Goal: Information Seeking & Learning: Learn about a topic

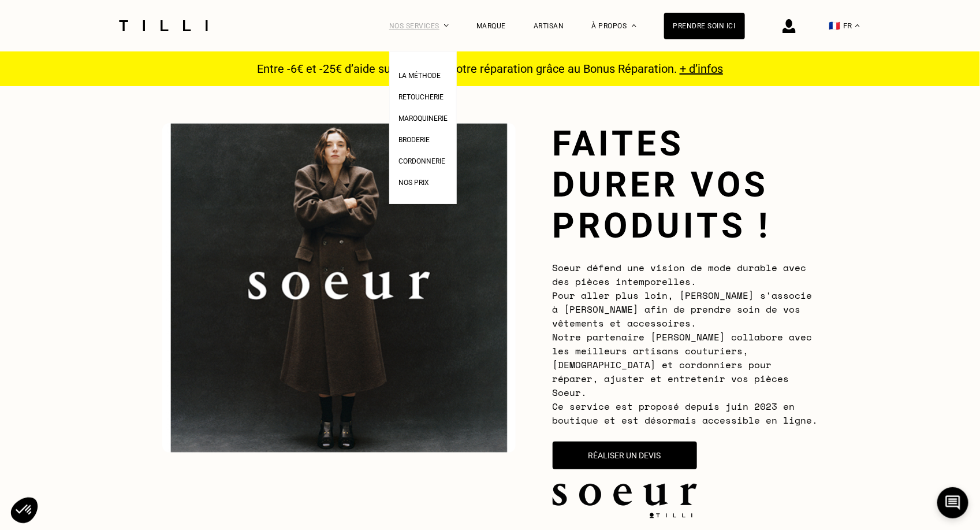
click at [408, 24] on div "Nos services" at bounding box center [418, 25] width 59 height 51
click at [412, 178] on span "Nos prix" at bounding box center [413, 182] width 31 height 8
select select "FR"
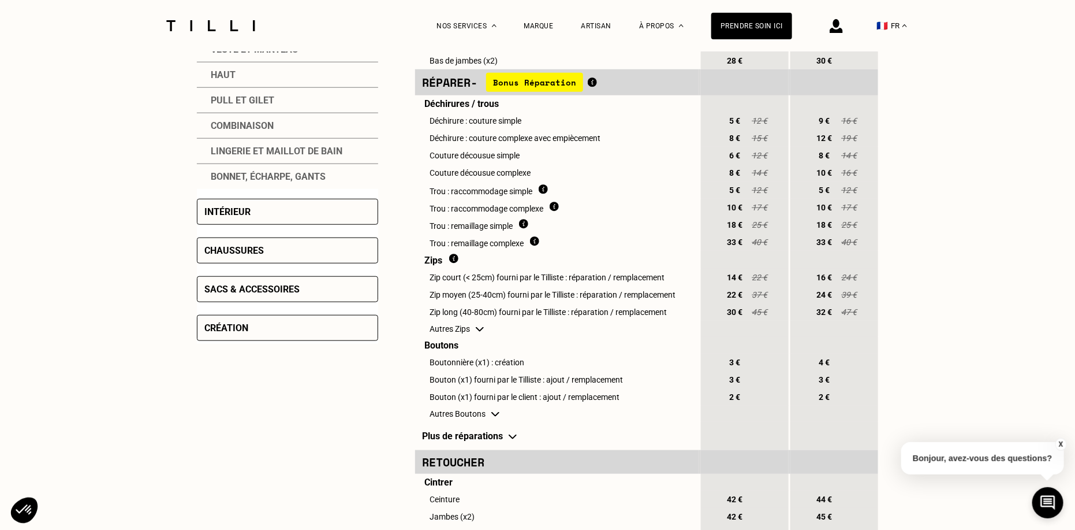
scroll to position [397, 0]
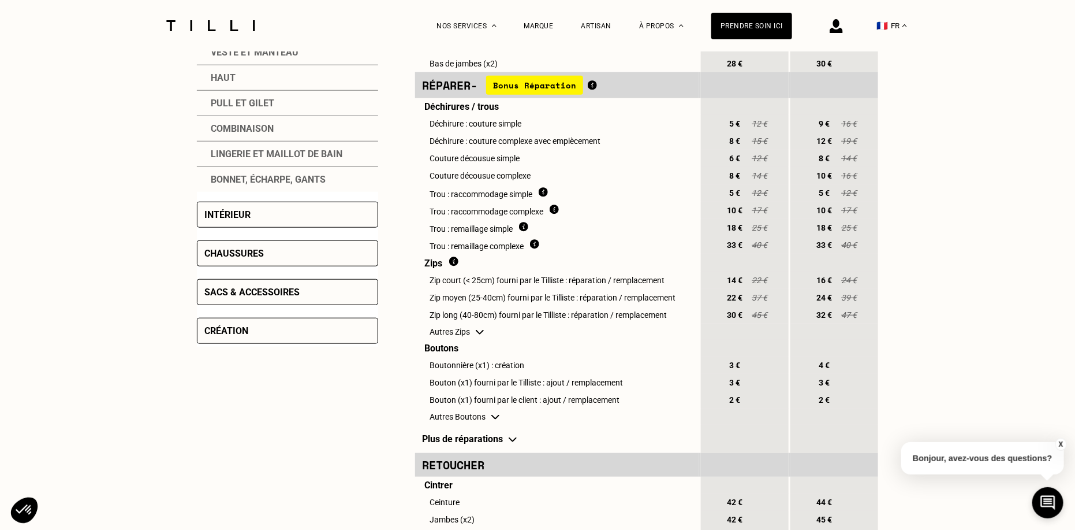
click at [245, 327] on div "Création" at bounding box center [226, 330] width 44 height 11
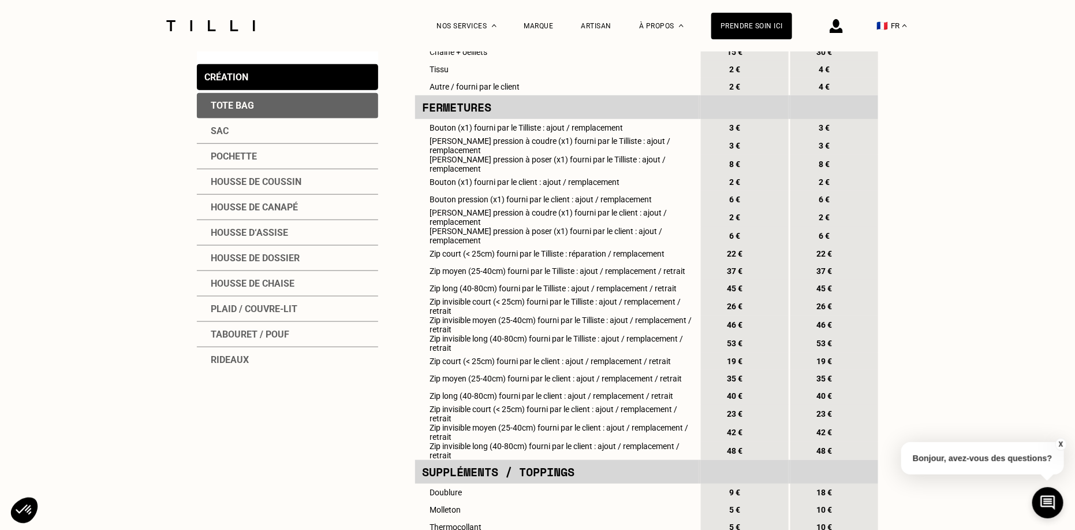
click at [227, 350] on div "Rideaux" at bounding box center [287, 359] width 181 height 25
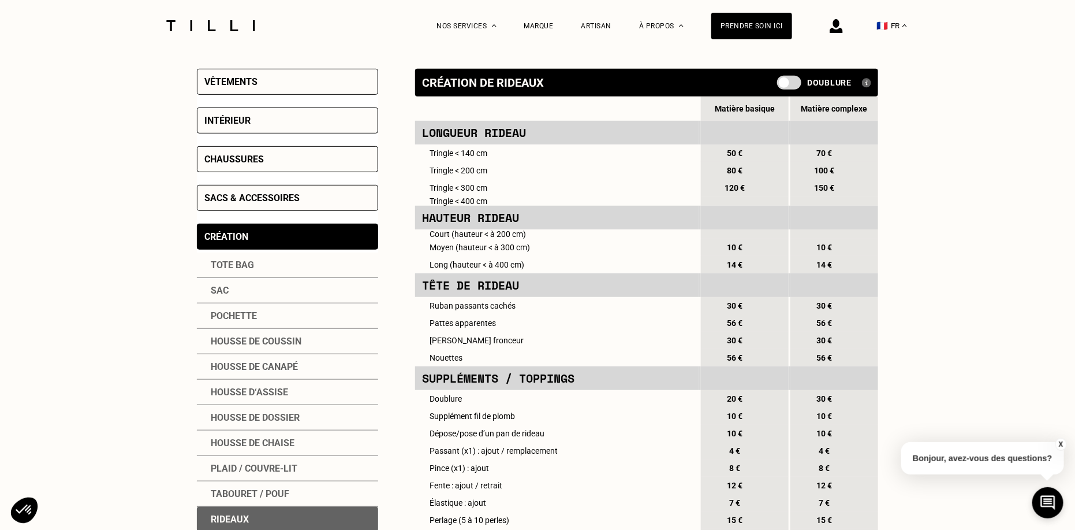
scroll to position [230, 0]
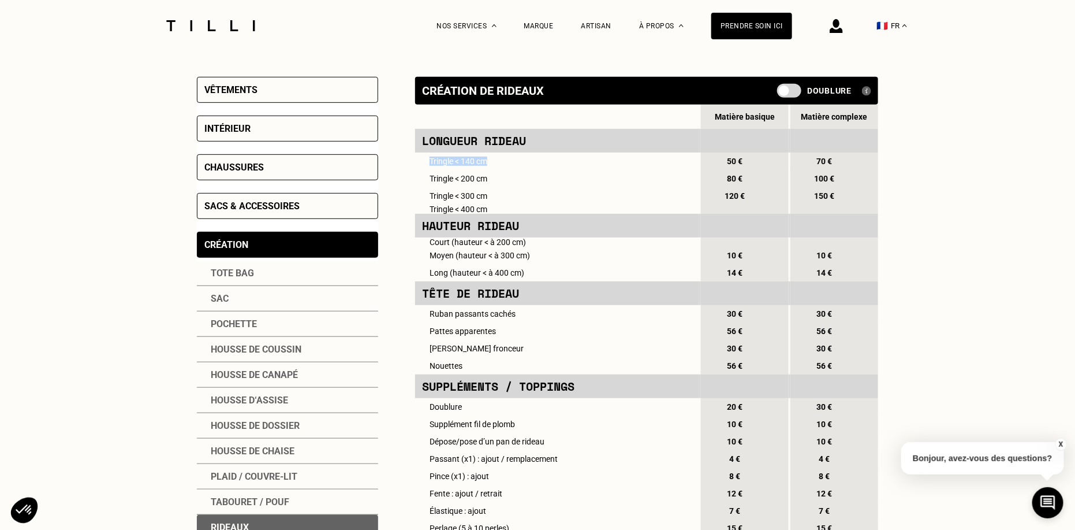
drag, startPoint x: 429, startPoint y: 162, endPoint x: 499, endPoint y: 165, distance: 70.5
click at [500, 165] on td "Tringle < 140 cm" at bounding box center [557, 160] width 284 height 17
click at [753, 21] on div "Prendre soin ici" at bounding box center [751, 26] width 81 height 27
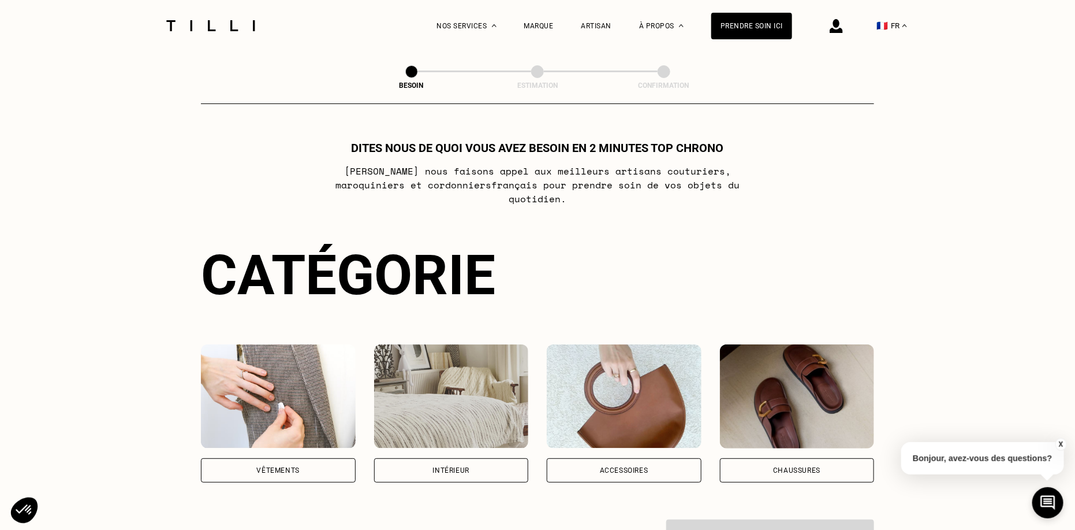
click at [479, 384] on img at bounding box center [451, 396] width 155 height 104
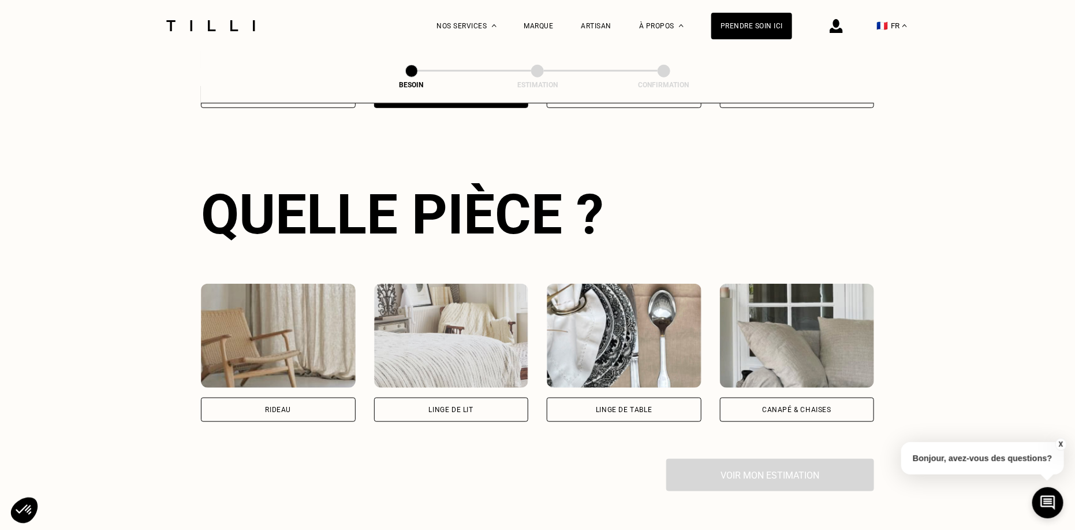
scroll to position [375, 0]
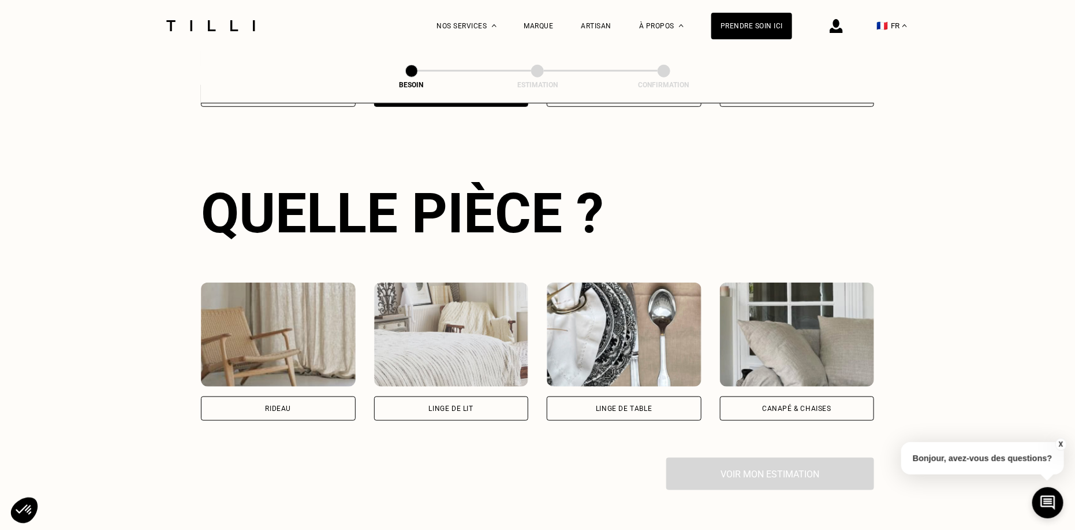
click at [303, 349] on img at bounding box center [278, 334] width 155 height 104
select select "FR"
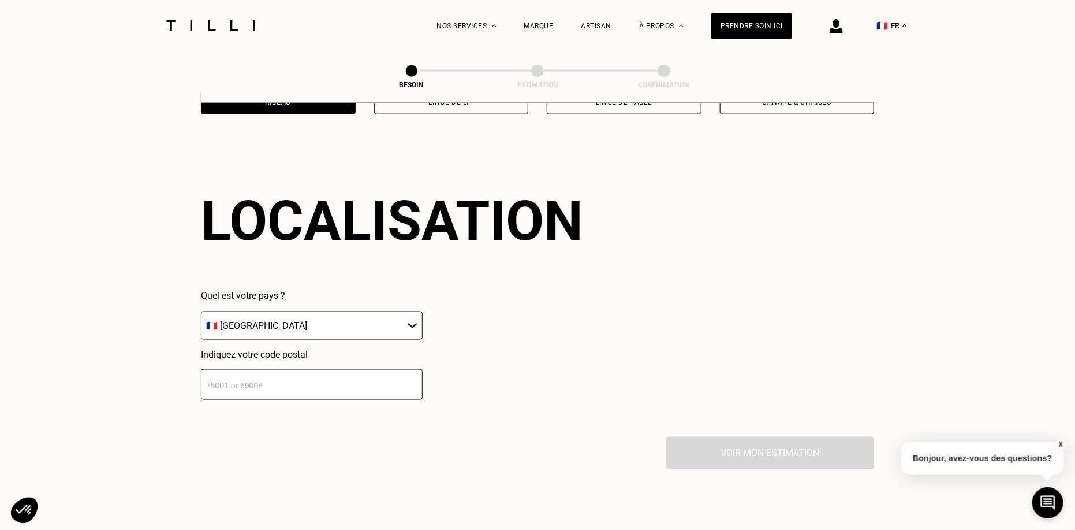
scroll to position [689, 0]
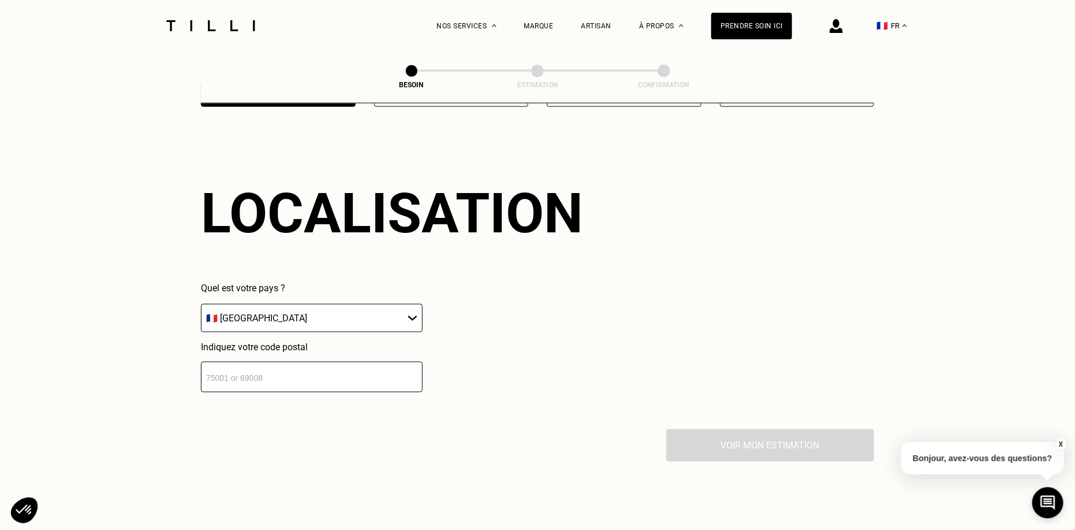
click at [280, 362] on input "number" at bounding box center [312, 377] width 222 height 31
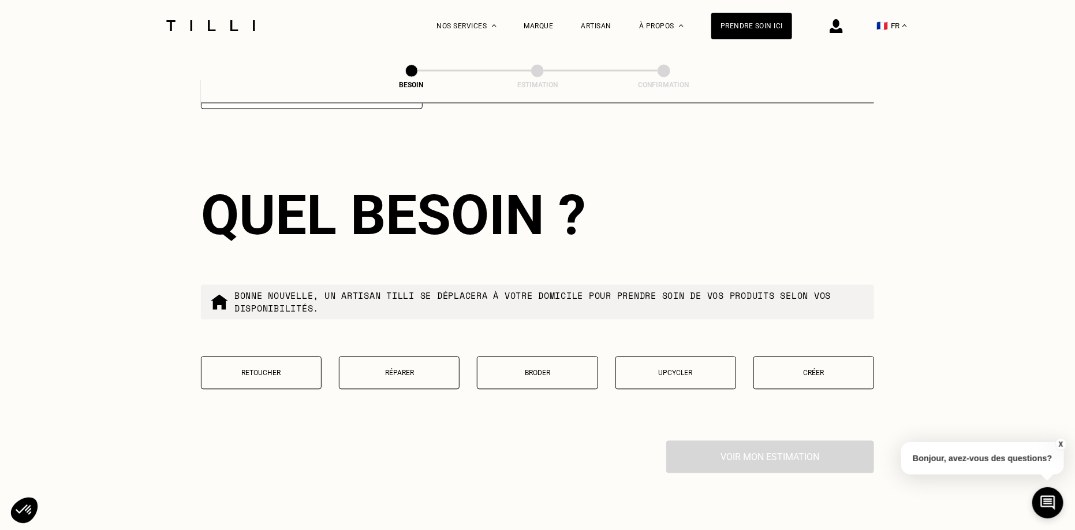
scroll to position [974, 0]
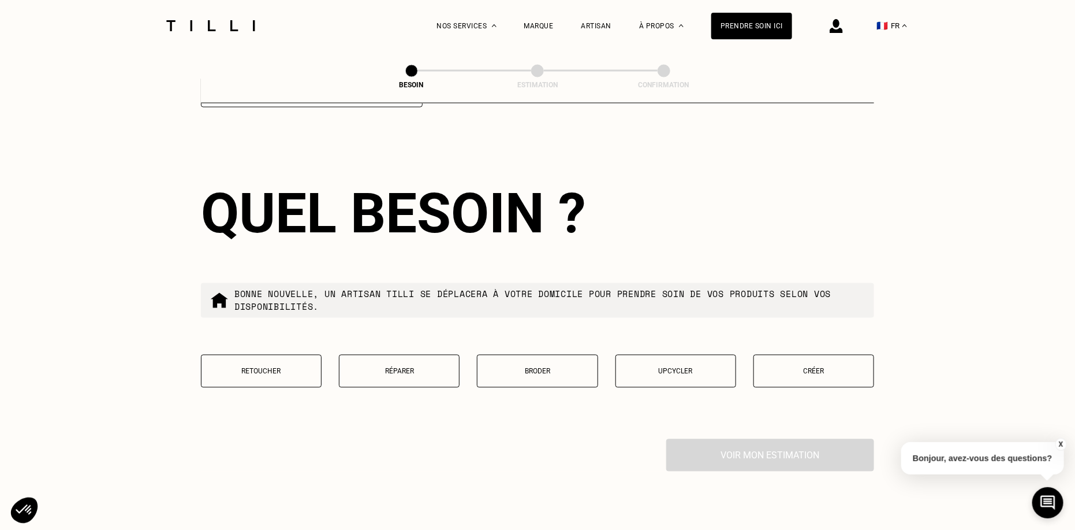
type input "75009"
click at [817, 355] on button "Créer" at bounding box center [814, 371] width 121 height 33
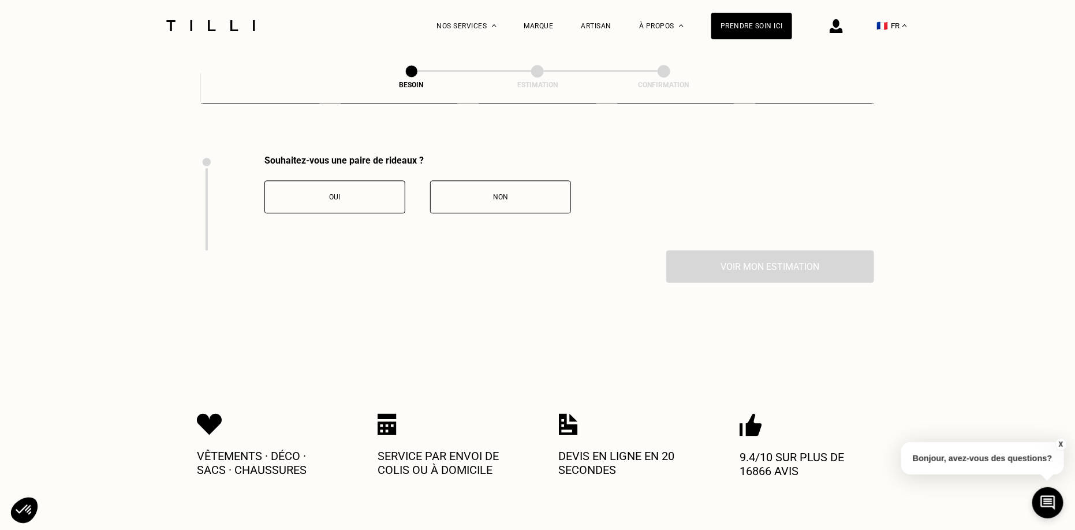
scroll to position [1269, 0]
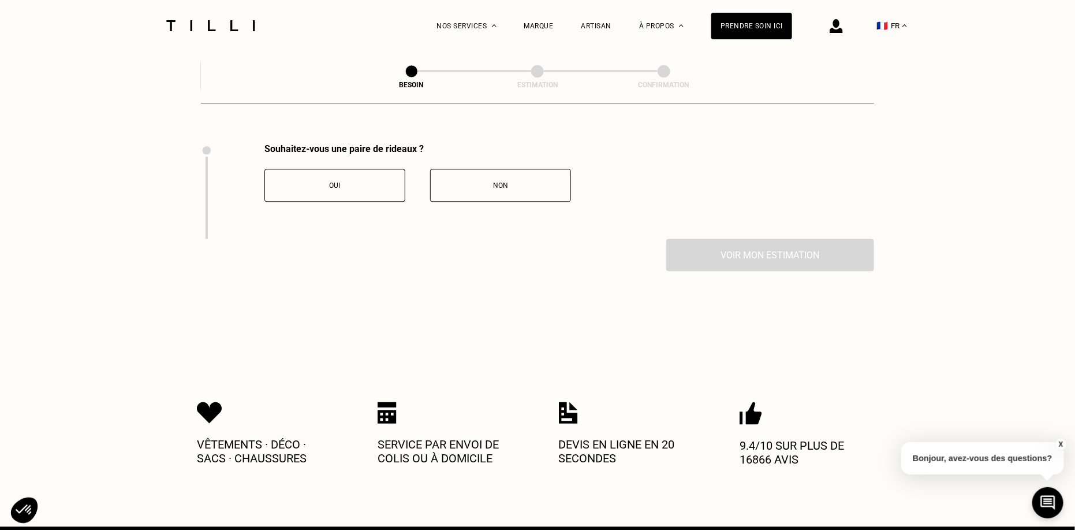
click at [478, 176] on button "Non" at bounding box center [500, 185] width 141 height 33
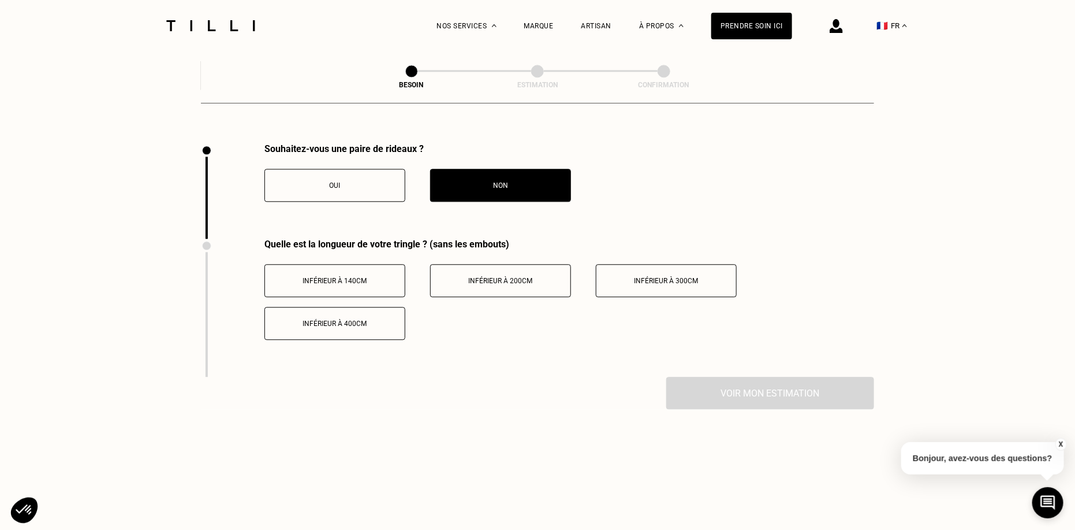
click at [673, 277] on span "Inférieur à 300cm" at bounding box center [667, 281] width 64 height 8
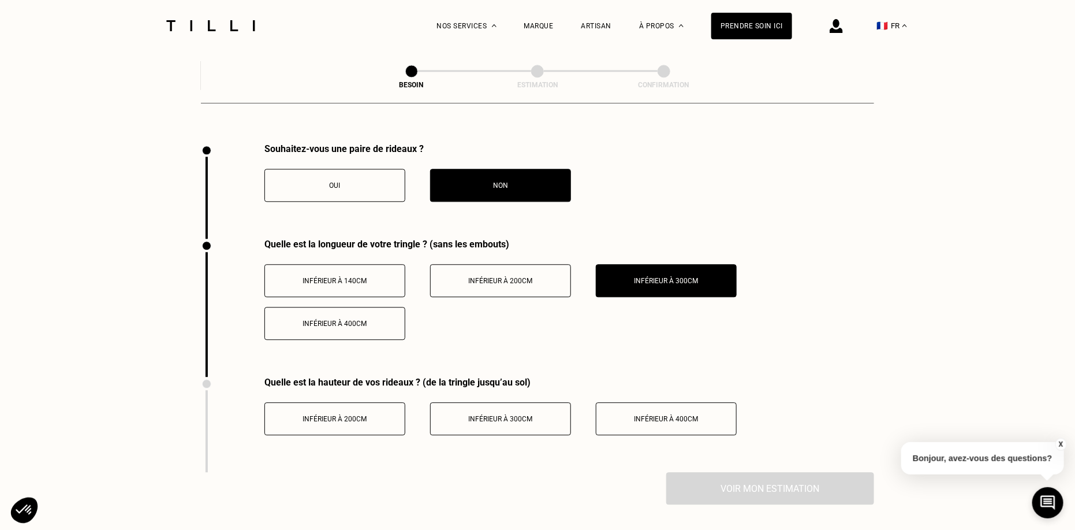
click at [509, 277] on span "Inférieur à 200cm" at bounding box center [501, 281] width 64 height 8
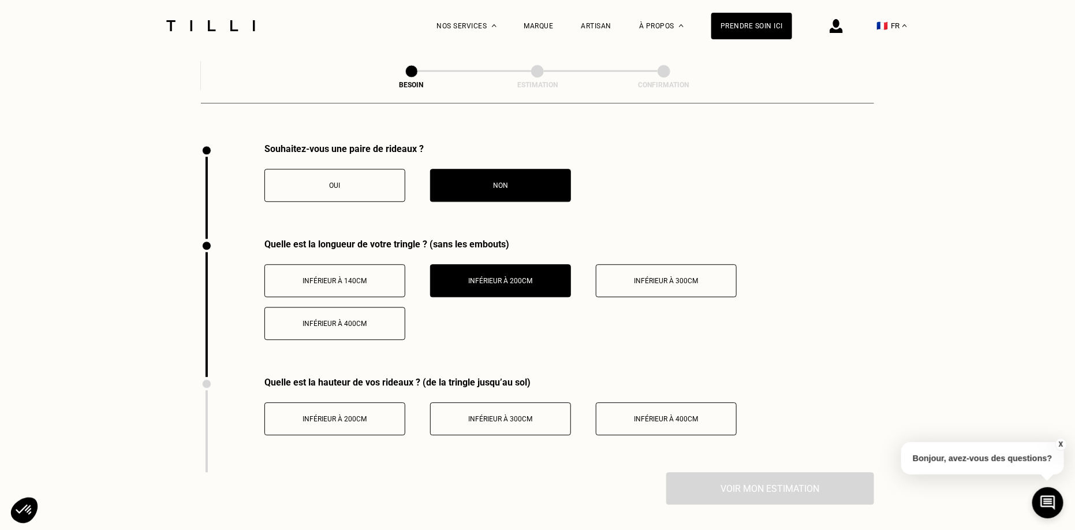
click at [358, 181] on div "Oui" at bounding box center [335, 185] width 128 height 8
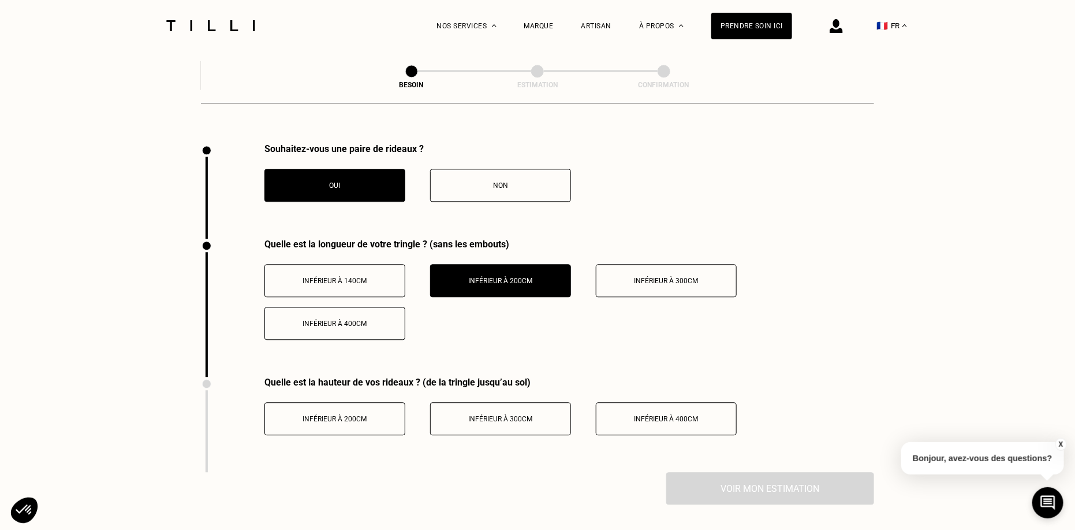
click at [464, 183] on button "Non" at bounding box center [500, 185] width 141 height 33
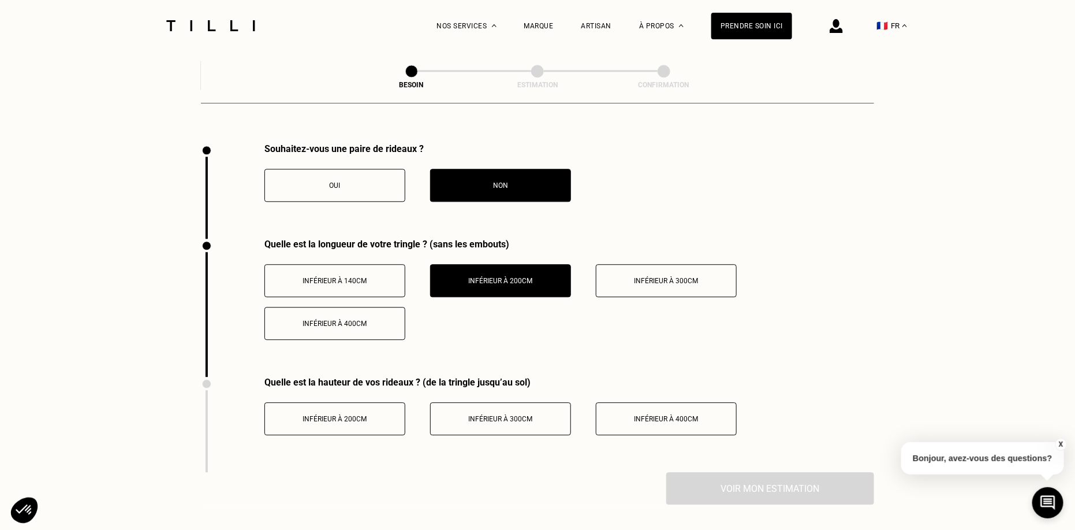
click at [342, 181] on div "Oui" at bounding box center [335, 185] width 128 height 8
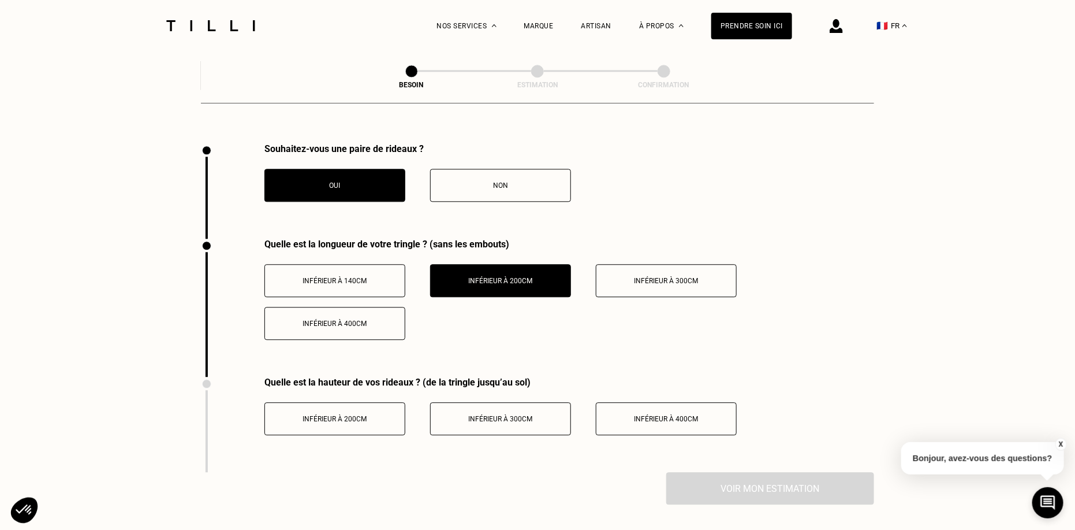
click at [498, 418] on button "Inférieur à 300cm" at bounding box center [500, 418] width 141 height 33
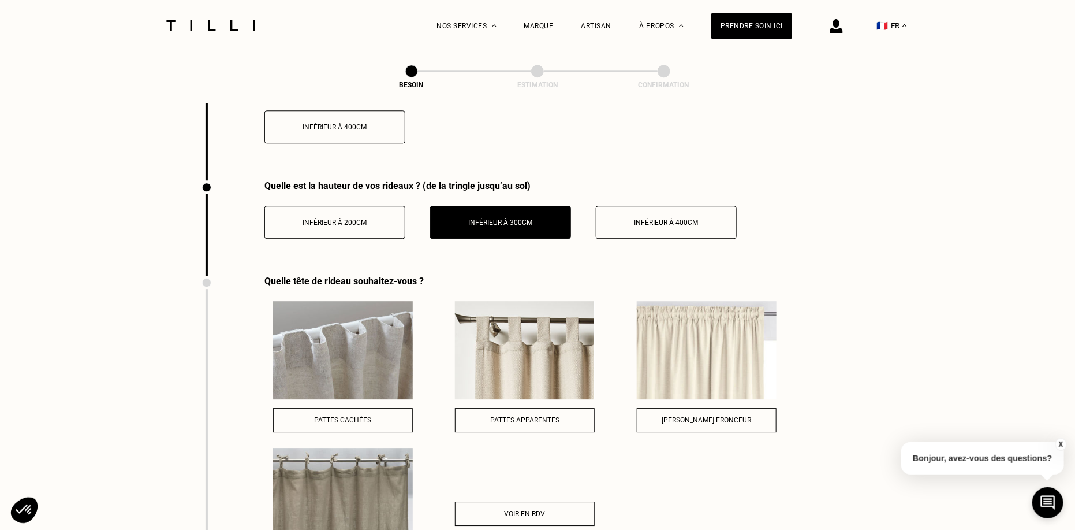
scroll to position [1466, 0]
click at [673, 325] on img at bounding box center [707, 349] width 140 height 98
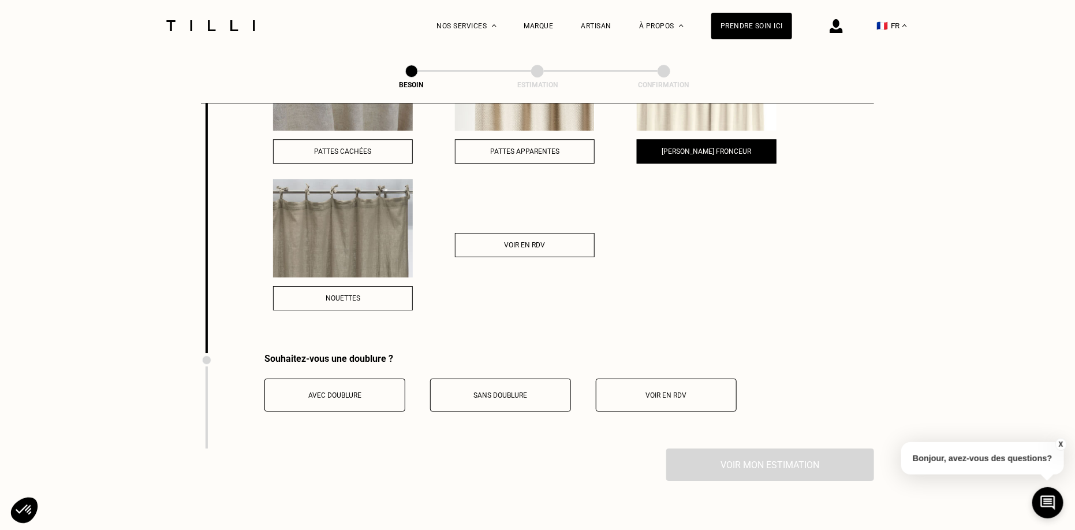
scroll to position [1738, 0]
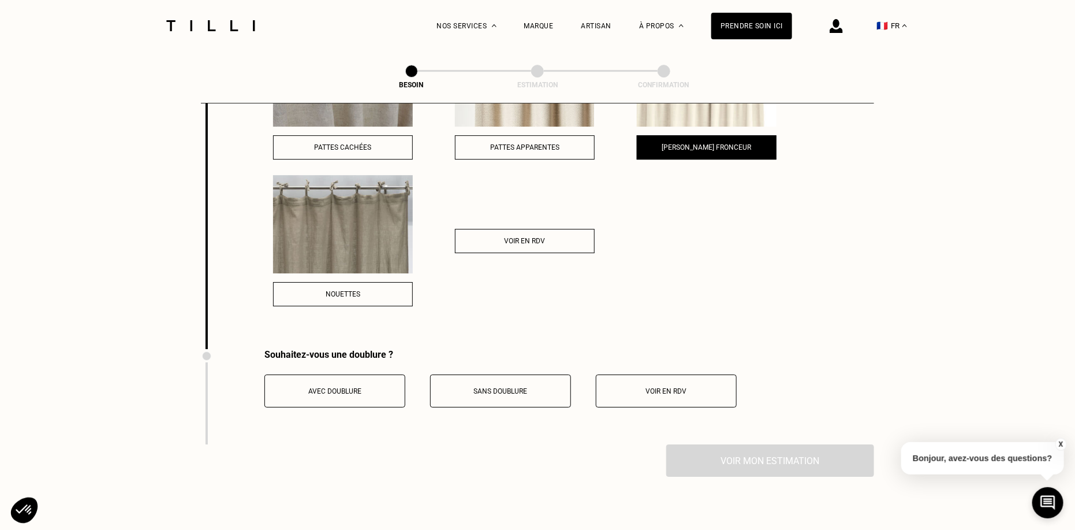
click at [504, 387] on span "Sans doublure" at bounding box center [501, 391] width 54 height 8
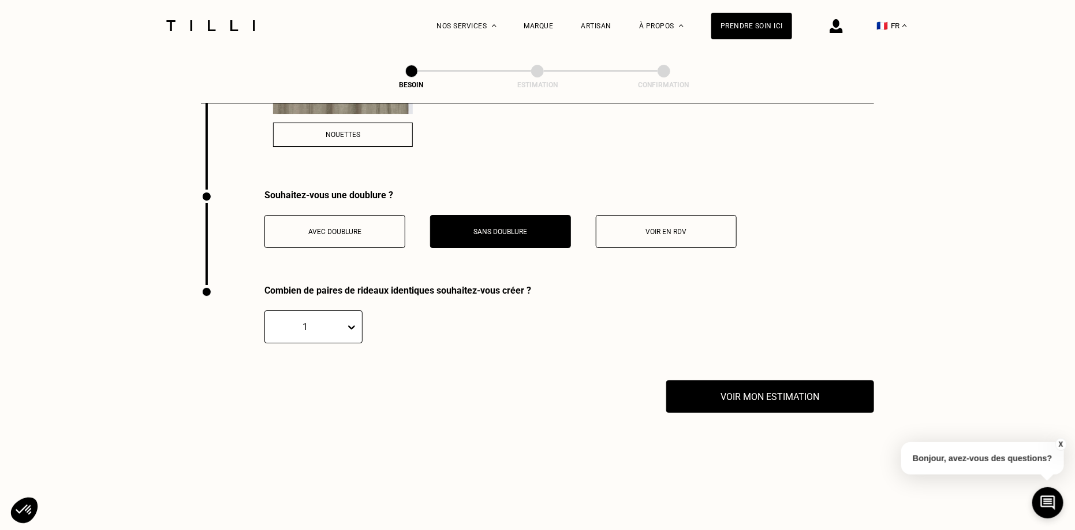
scroll to position [1906, 0]
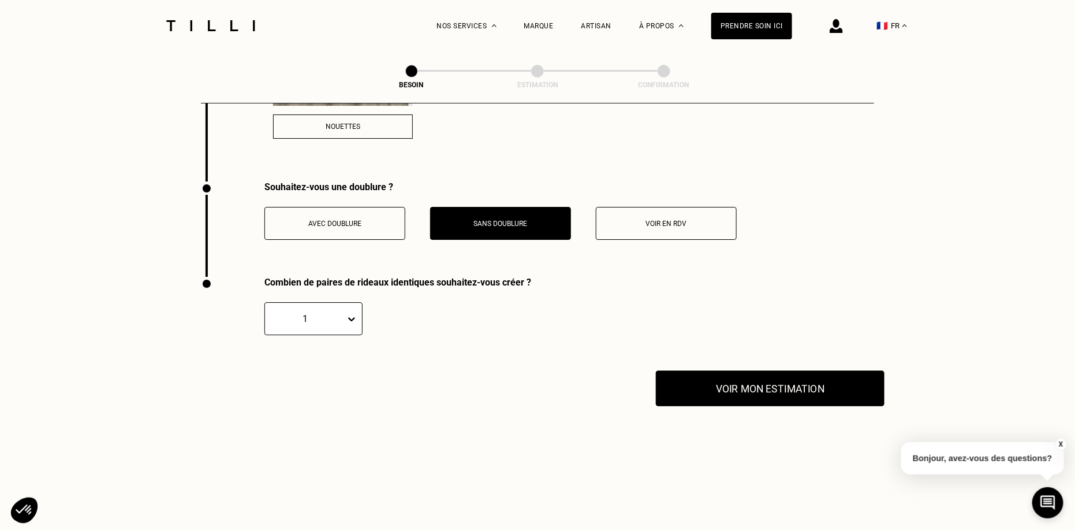
click at [755, 371] on button "Voir mon estimation" at bounding box center [770, 388] width 229 height 36
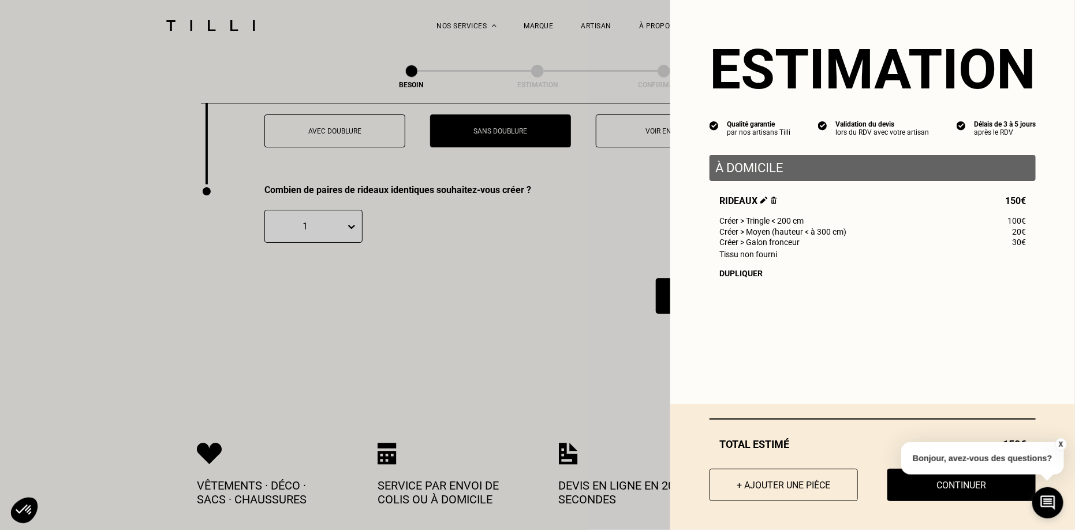
scroll to position [1998, 0]
click at [979, 444] on button "X" at bounding box center [1061, 444] width 12 height 13
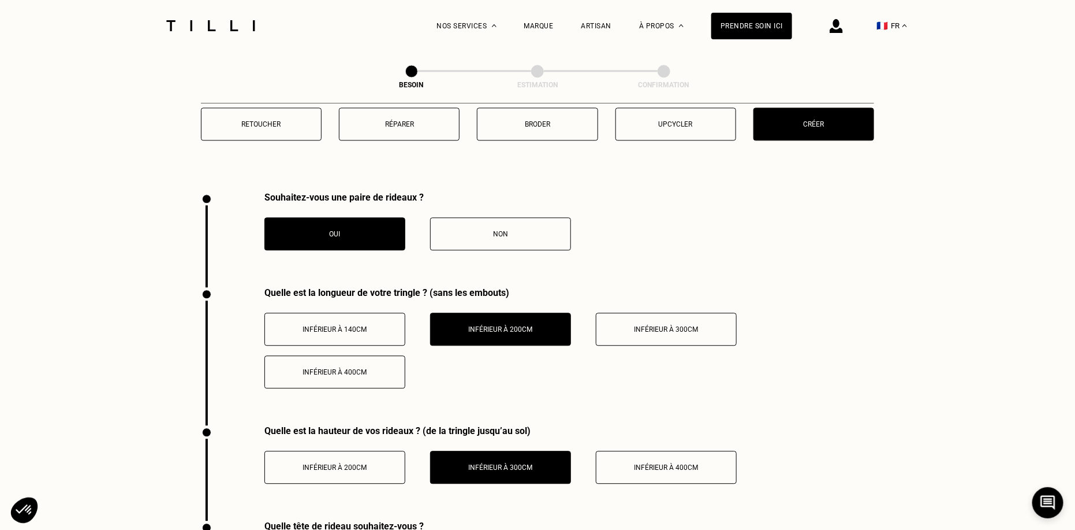
scroll to position [1212, 0]
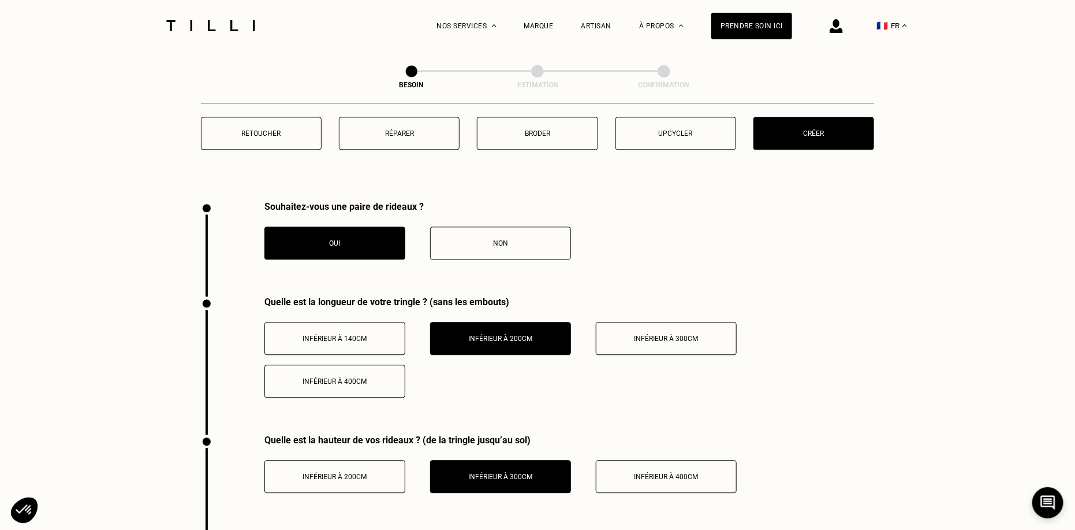
click at [529, 239] on div "Non" at bounding box center [501, 243] width 128 height 8
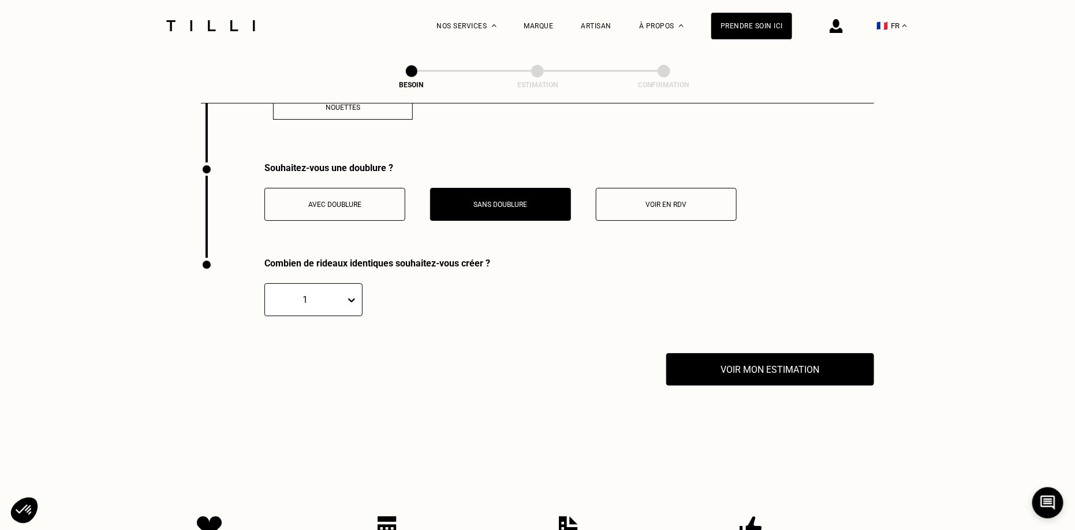
scroll to position [1912, 0]
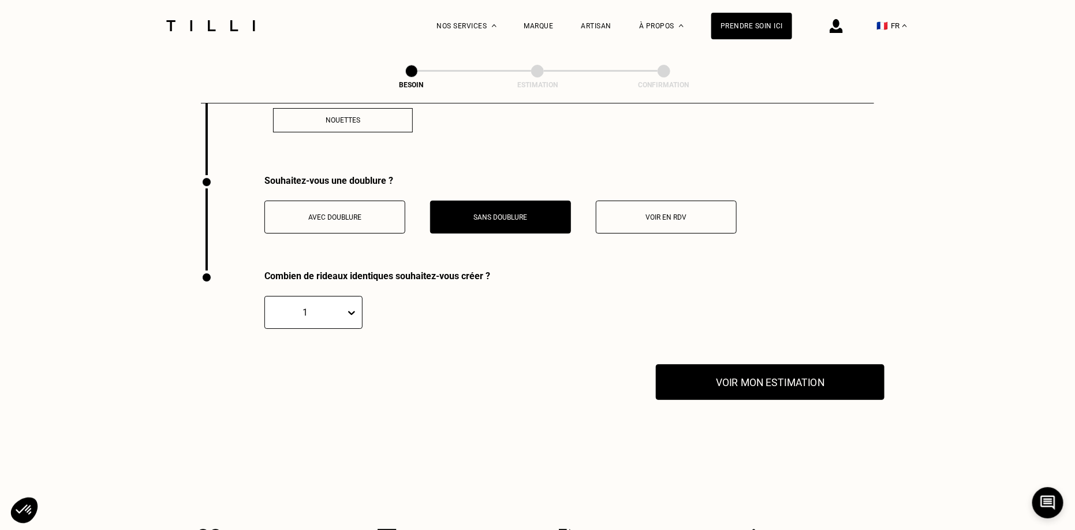
click at [714, 364] on button "Voir mon estimation" at bounding box center [770, 382] width 229 height 36
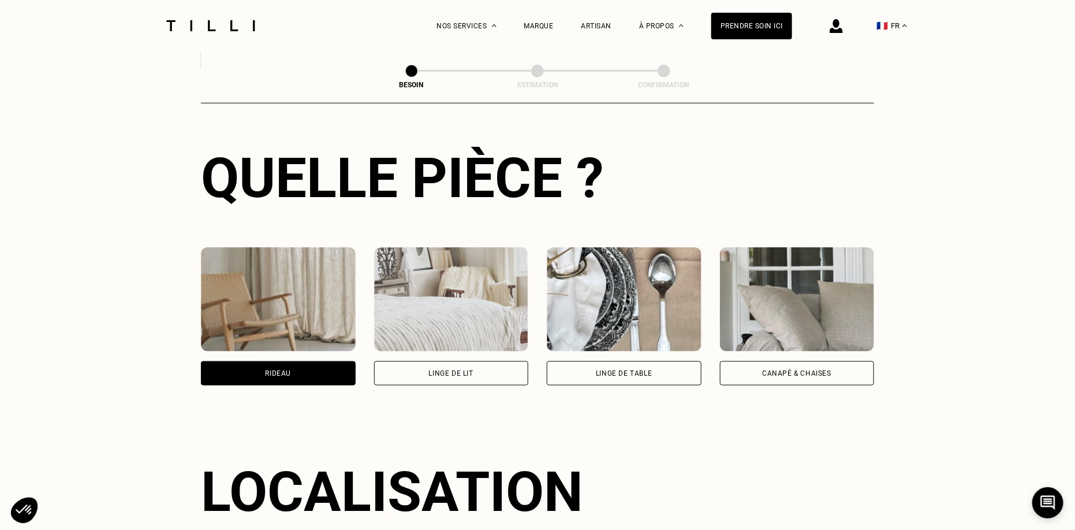
scroll to position [174, 0]
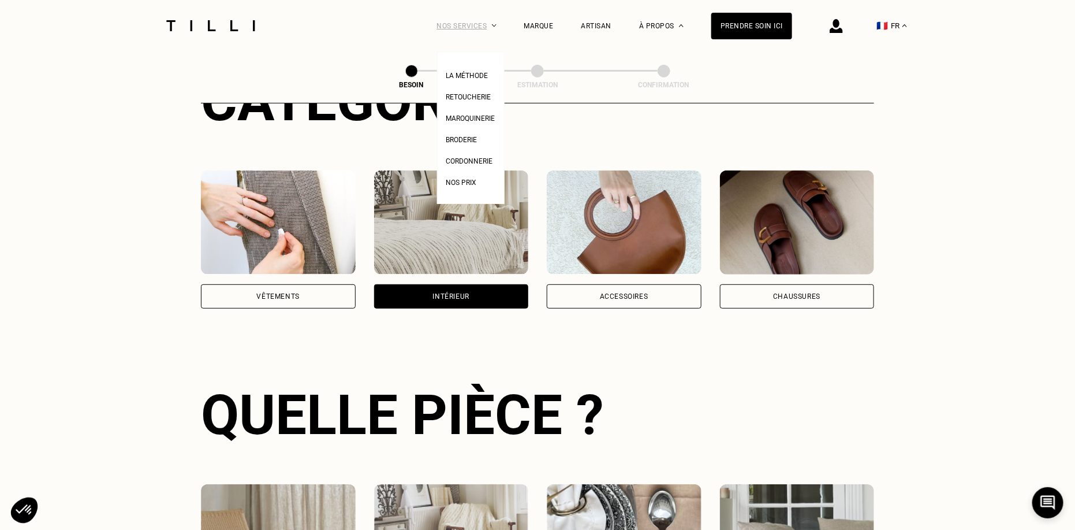
click at [458, 24] on div "Nos services" at bounding box center [466, 25] width 59 height 51
click at [457, 186] on span "Nos prix" at bounding box center [461, 182] width 31 height 8
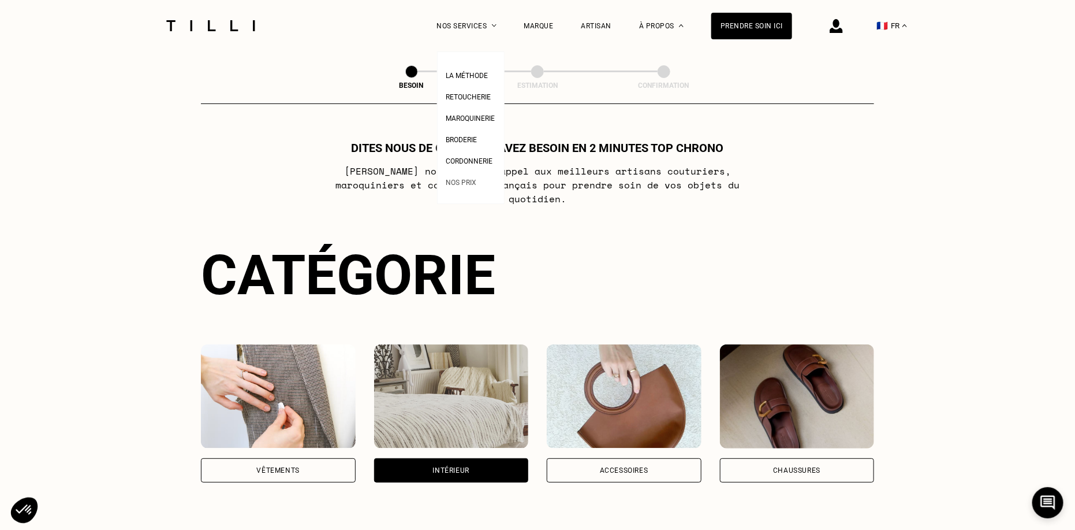
select select "FR"
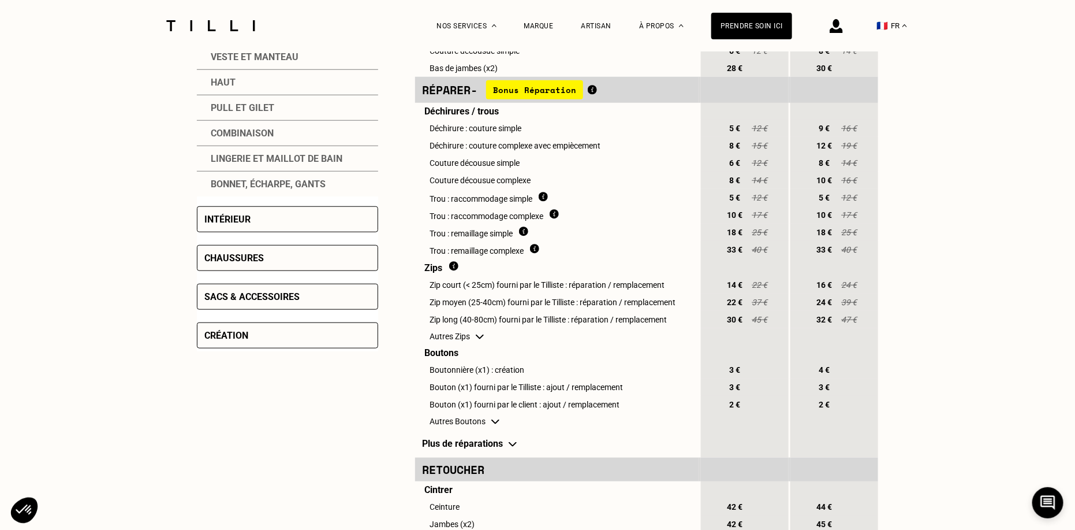
scroll to position [411, 0]
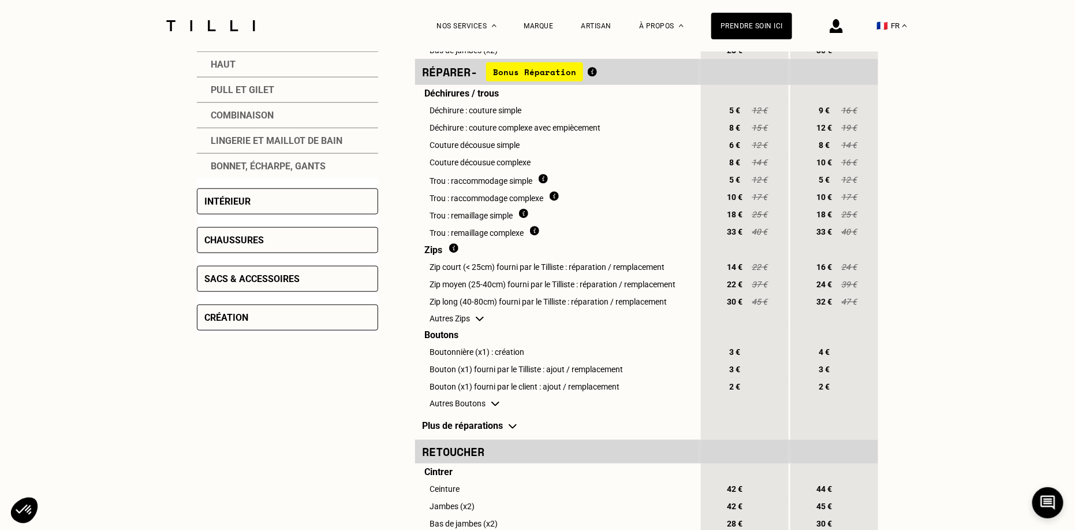
click at [243, 328] on div "Vêtements Pantalon Robe Jupe Robe de mariée Veste et manteau Haut Pull et gilet…" at bounding box center [537, 503] width 681 height 1215
click at [233, 319] on div "Création" at bounding box center [287, 317] width 181 height 26
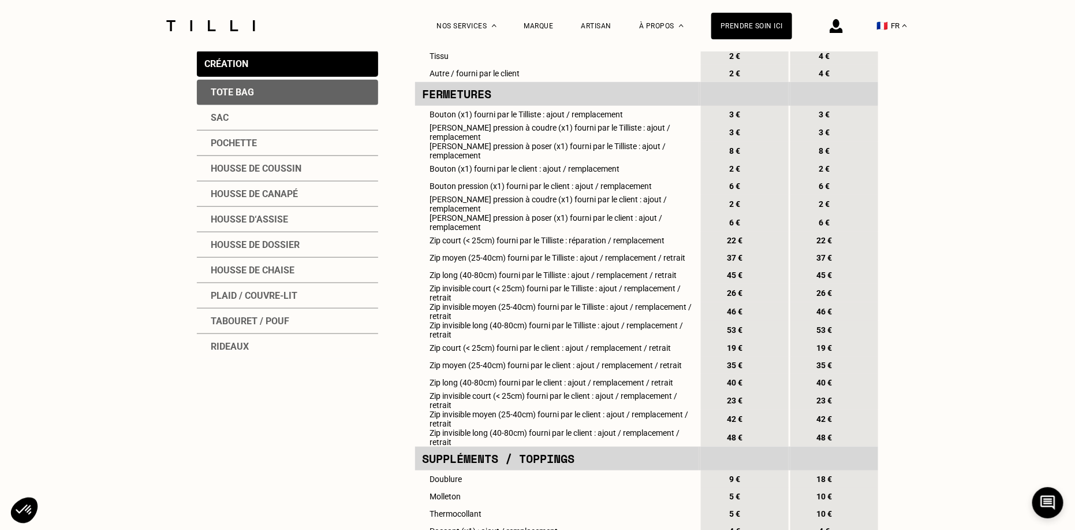
click at [234, 341] on div "Rideaux" at bounding box center [287, 346] width 181 height 25
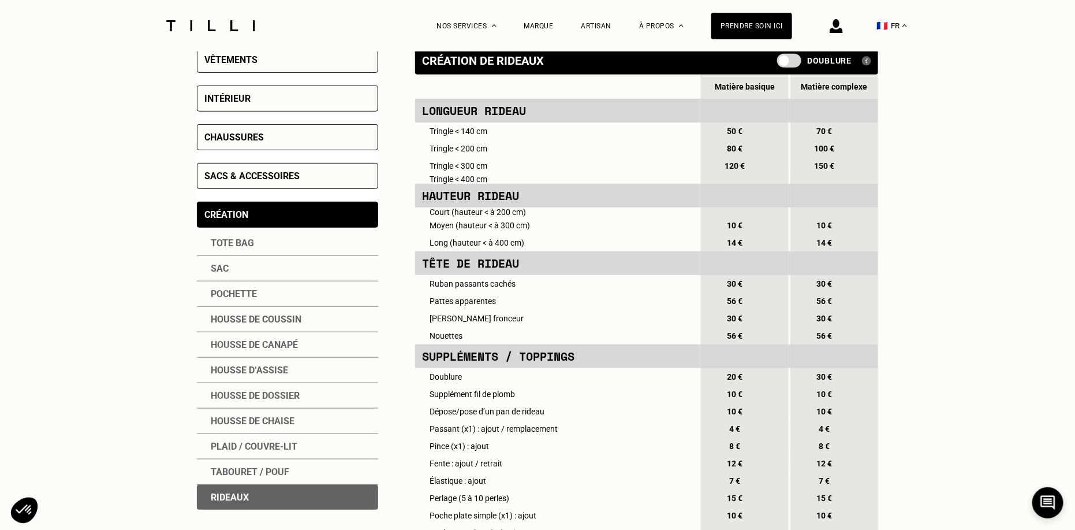
scroll to position [256, 0]
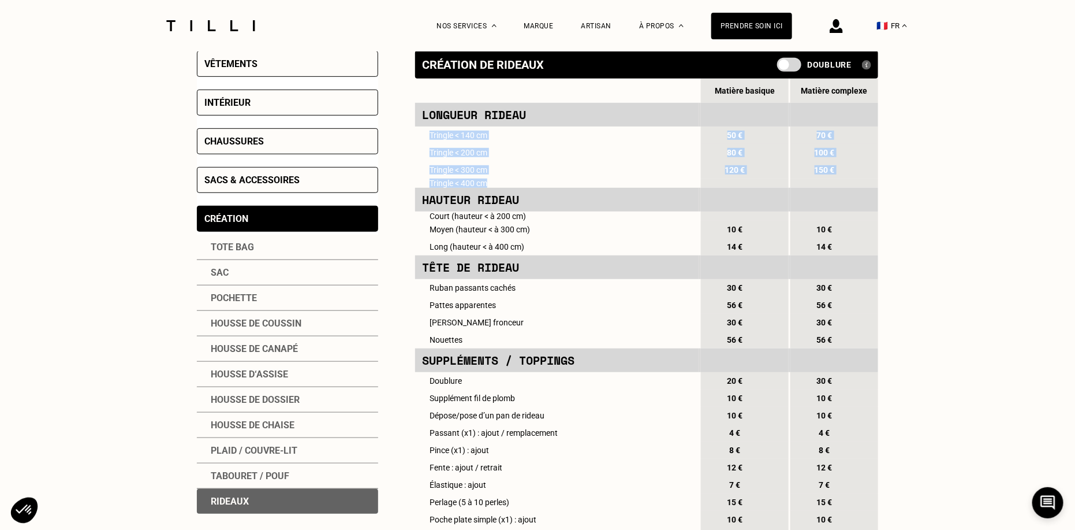
drag, startPoint x: 426, startPoint y: 131, endPoint x: 559, endPoint y: 183, distance: 143.2
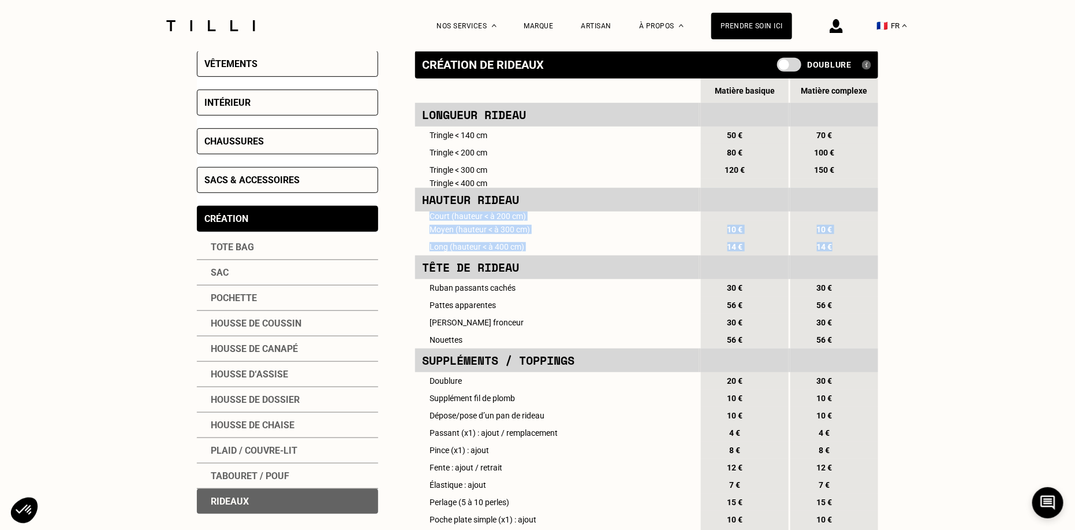
drag, startPoint x: 430, startPoint y: 218, endPoint x: 840, endPoint y: 244, distance: 410.3
click at [430, 135] on td "Tringle < 140 cm" at bounding box center [557, 134] width 284 height 17
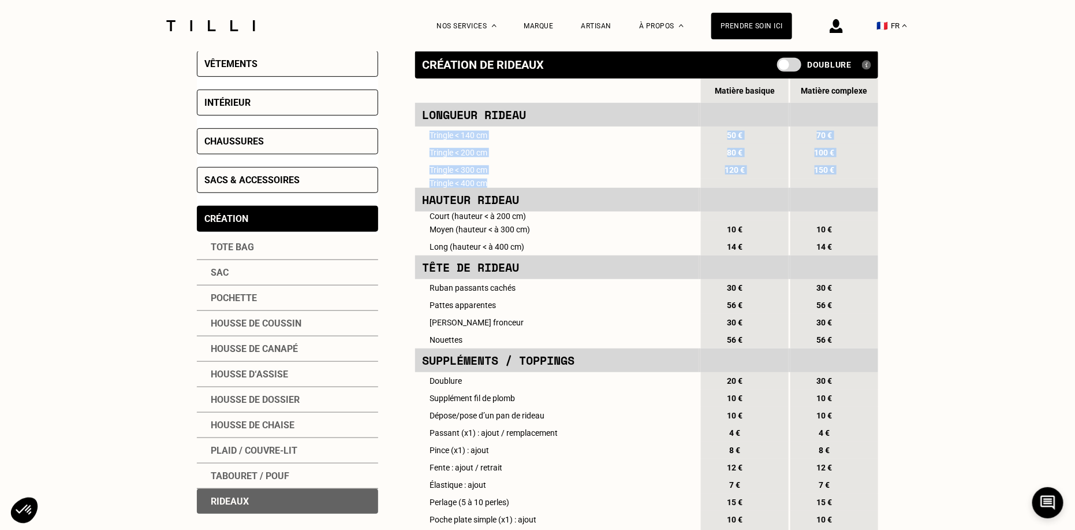
drag, startPoint x: 430, startPoint y: 135, endPoint x: 535, endPoint y: 177, distance: 113.2
click at [427, 137] on td "Tringle < 140 cm" at bounding box center [557, 134] width 284 height 17
click at [439, 135] on td "Tringle < 140 cm" at bounding box center [557, 134] width 284 height 17
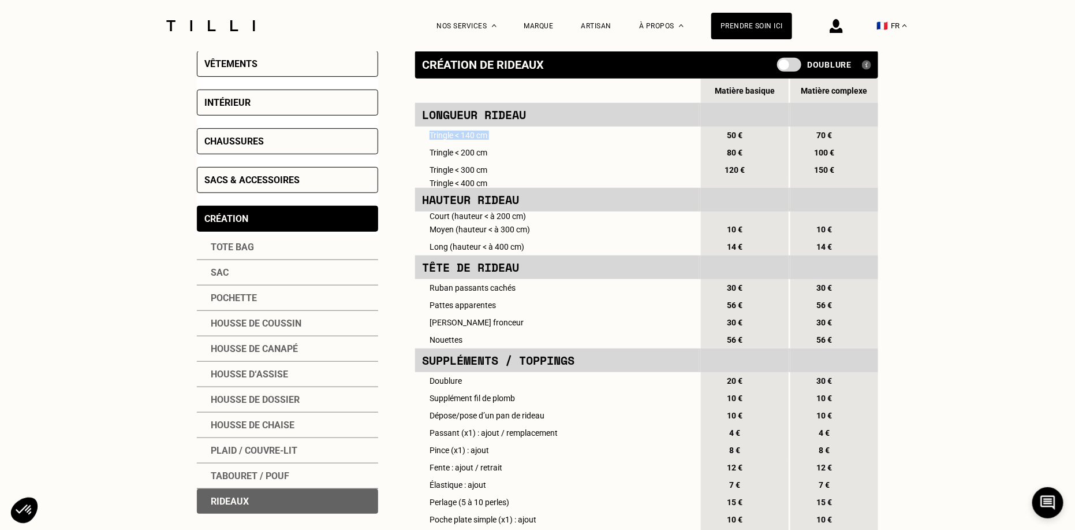
click at [439, 135] on td "Tringle < 140 cm" at bounding box center [557, 134] width 284 height 17
click at [442, 149] on td "Tringle < 200 cm" at bounding box center [557, 152] width 284 height 17
drag, startPoint x: 430, startPoint y: 136, endPoint x: 683, endPoint y: 188, distance: 258.2
copy tbody "Tringle < 140 cm 50 € 70 € Tringle < 200 cm 80 € 100 € Tringle < 300 cm 120 € 1…"
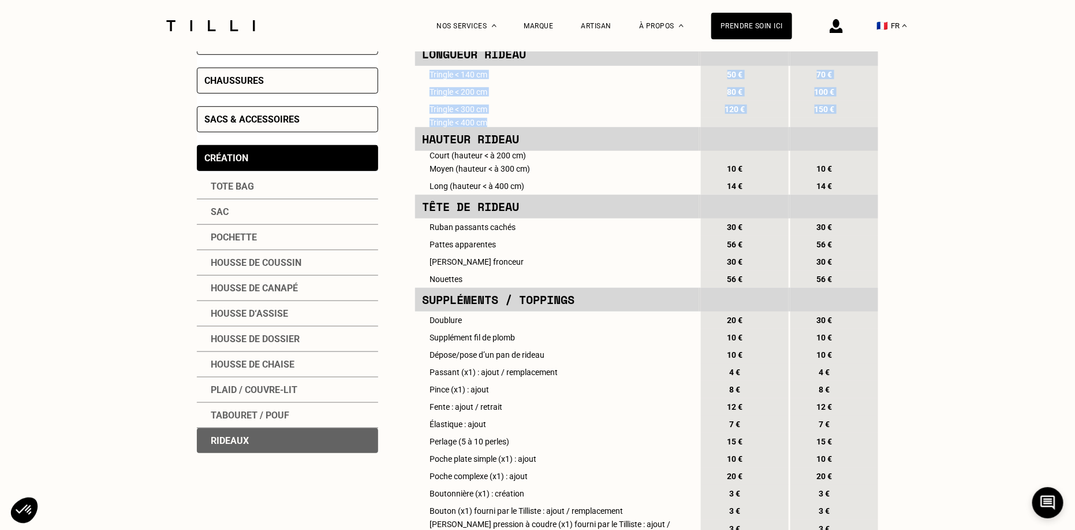
scroll to position [318, 0]
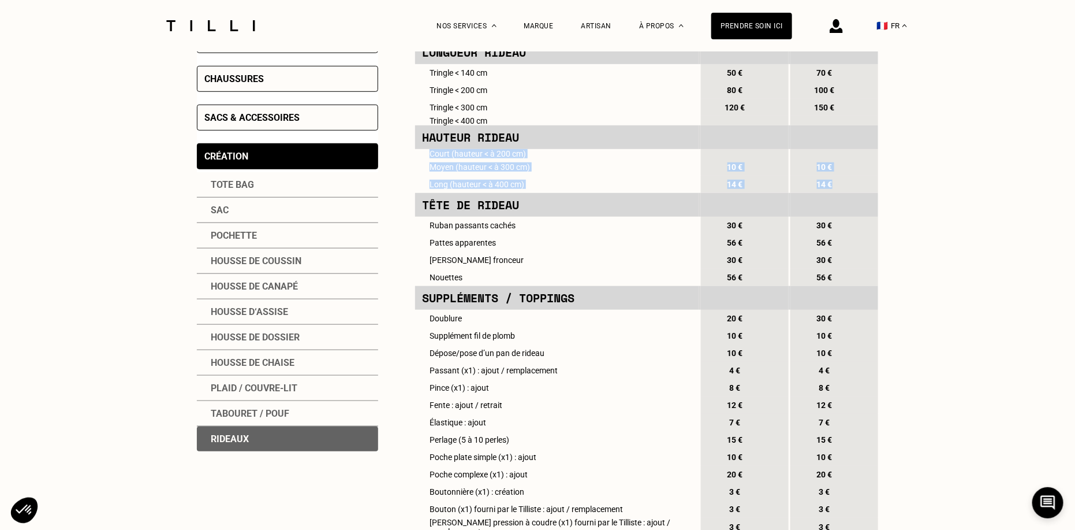
drag, startPoint x: 429, startPoint y: 155, endPoint x: 833, endPoint y: 189, distance: 405.1
click at [833, 189] on tbody "Longueur rideau Tringle < 140 cm 50 € 70 € Tringle < 200 cm 80 € 100 € Tringle …" at bounding box center [646, 483] width 463 height 887
copy tbody "Court (hauteur < à 200 cm) Moyen (hauteur < à 300 cm) 10 € 10 € Long (hauteur <…"
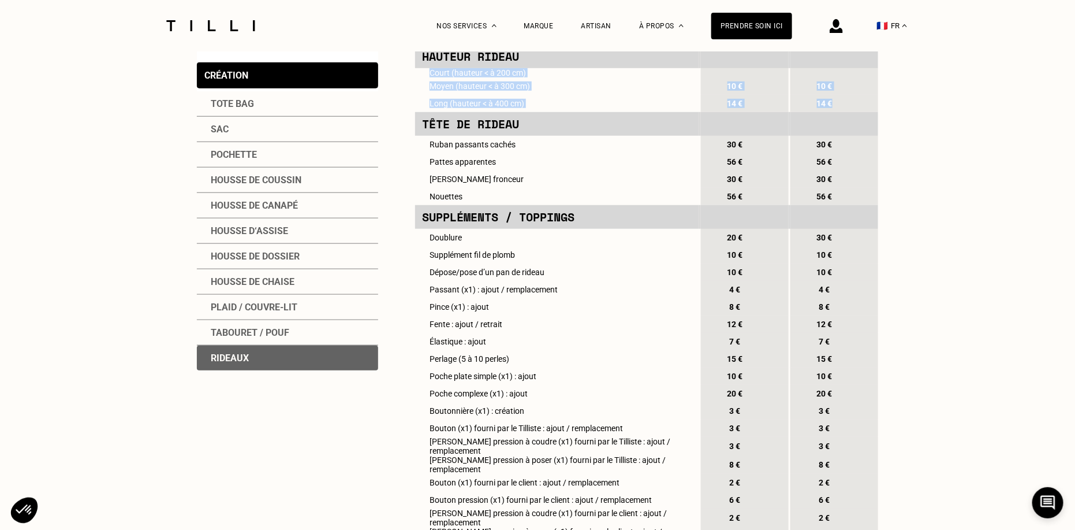
scroll to position [418, 0]
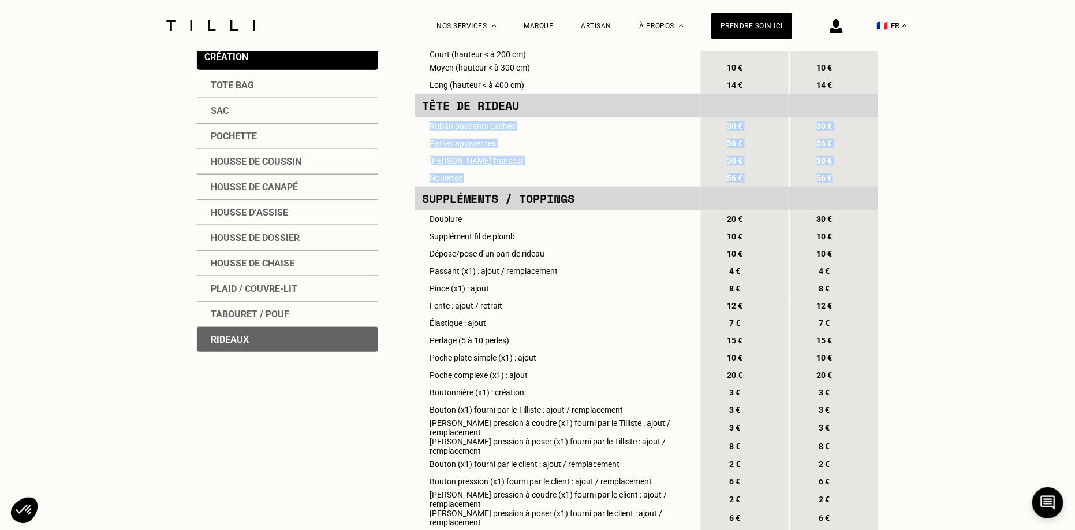
drag, startPoint x: 430, startPoint y: 129, endPoint x: 848, endPoint y: 180, distance: 421.8
click at [848, 180] on tbody "Longueur rideau Tringle < 140 cm 50 € 70 € Tringle < 200 cm 80 € 100 € Tringle …" at bounding box center [646, 384] width 463 height 887
copy tbody "Ruban passants cachés 30 € 30 € Pattes apparentes 56 € 56 € Galon fronceur 30 €…"
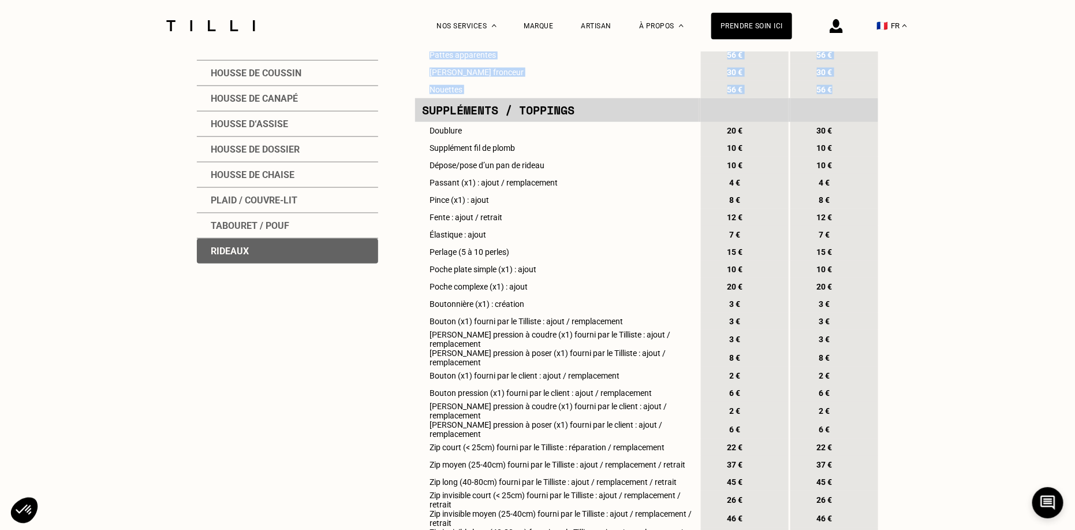
scroll to position [506, 0]
drag, startPoint x: 430, startPoint y: 135, endPoint x: 839, endPoint y: 130, distance: 408.3
click at [839, 130] on tr "Doublure 20 € 30 €" at bounding box center [646, 129] width 463 height 17
copy tr "Doublure 20 € 30 €"
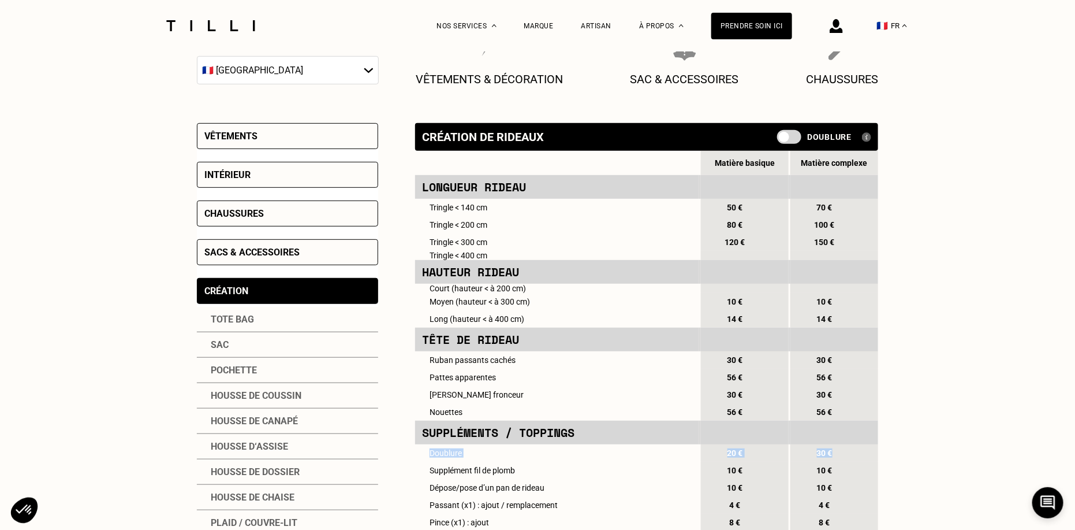
scroll to position [189, 0]
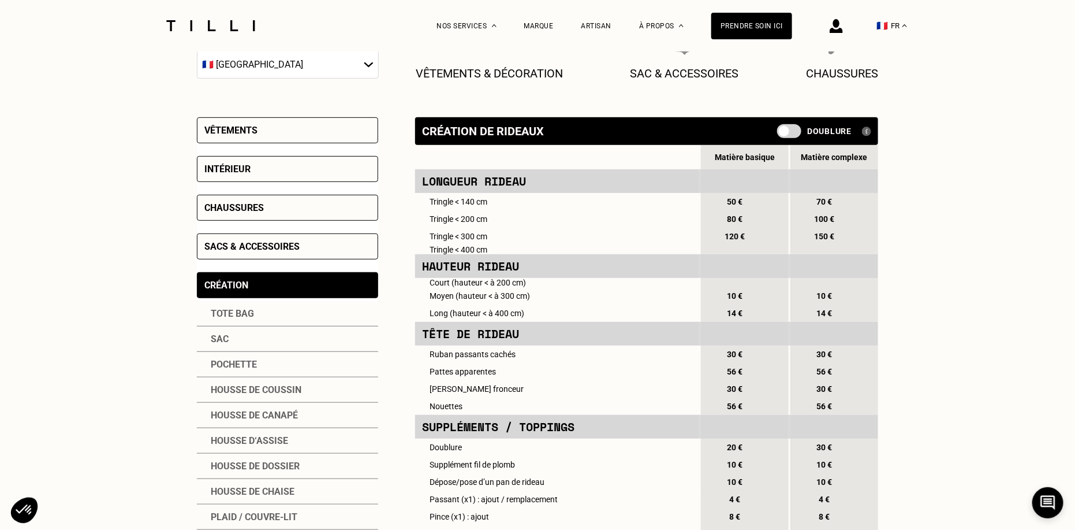
click at [455, 263] on td "Hauteur rideau" at bounding box center [557, 266] width 284 height 24
copy td "Hauteur rideau"
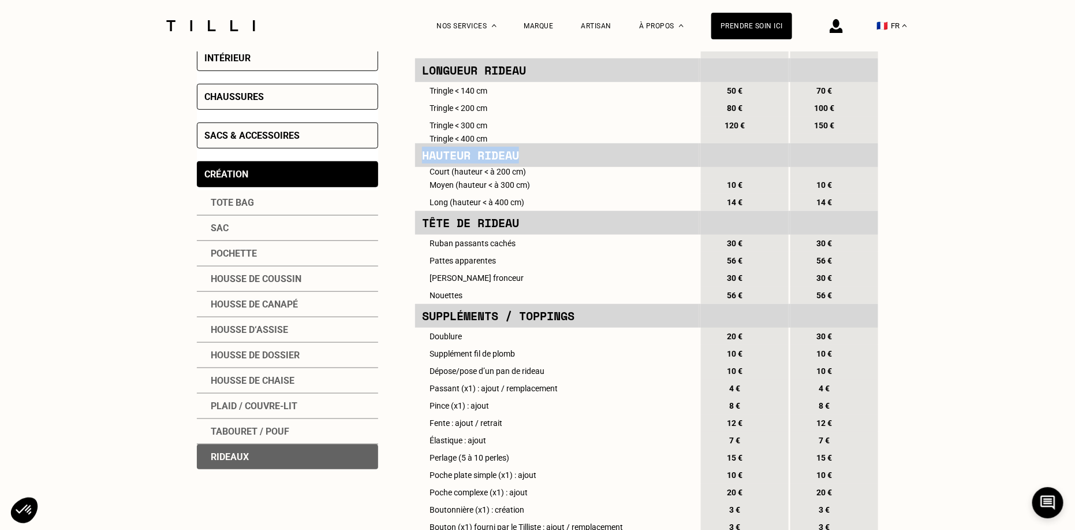
scroll to position [314, 0]
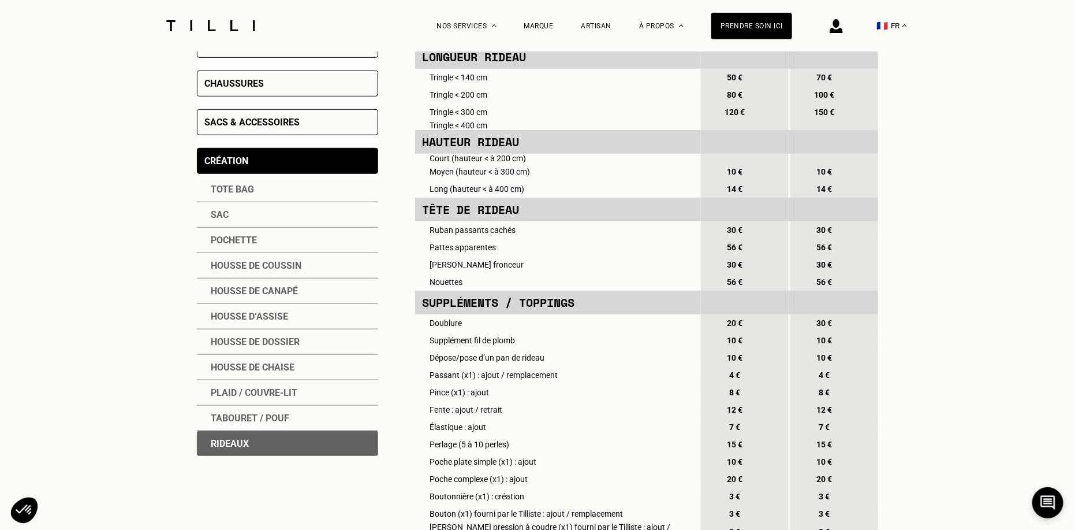
click at [478, 314] on td "Suppléments / toppings" at bounding box center [557, 302] width 284 height 24
click at [478, 310] on td "Suppléments / toppings" at bounding box center [557, 302] width 284 height 24
click at [495, 307] on td "Suppléments / toppings" at bounding box center [557, 302] width 284 height 24
drag, startPoint x: 500, startPoint y: 307, endPoint x: 420, endPoint y: 306, distance: 79.1
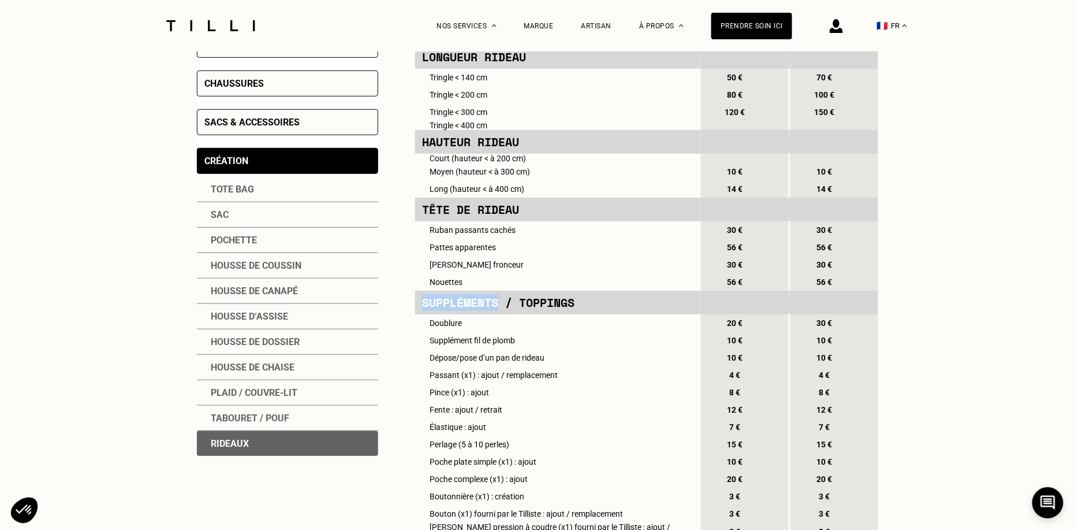
click at [420, 306] on td "Suppléments / toppings" at bounding box center [557, 302] width 284 height 24
copy td "Suppléments"
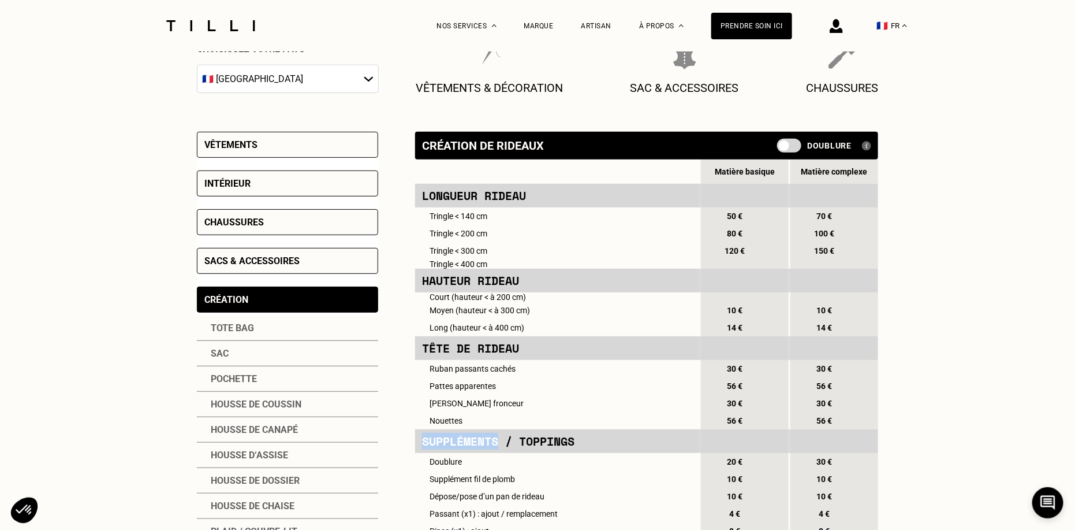
scroll to position [177, 0]
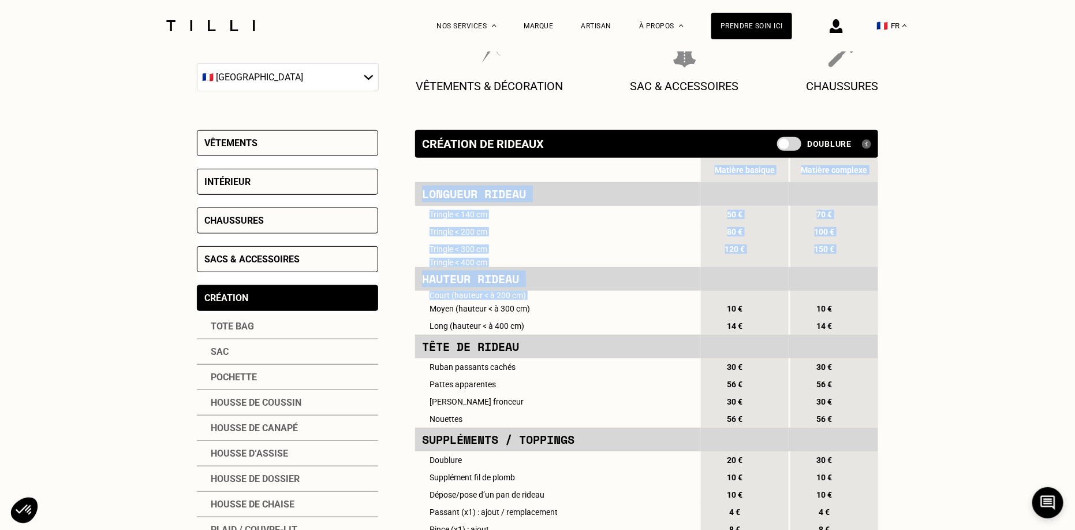
drag, startPoint x: 735, startPoint y: 299, endPoint x: 891, endPoint y: 299, distance: 155.4
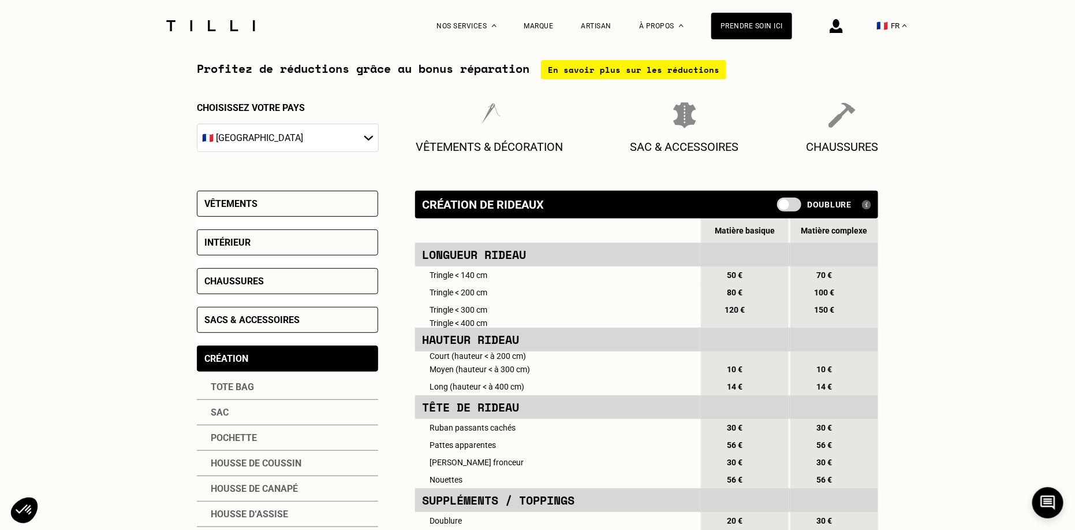
scroll to position [131, 0]
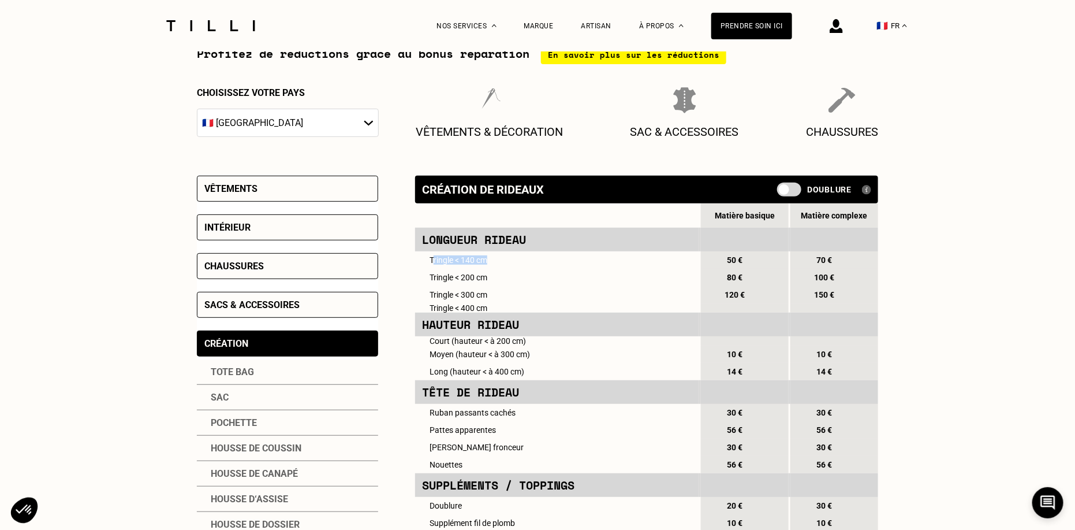
drag, startPoint x: 433, startPoint y: 261, endPoint x: 491, endPoint y: 261, distance: 58.3
click at [491, 261] on td "Tringle < 140 cm" at bounding box center [557, 259] width 284 height 17
drag, startPoint x: 467, startPoint y: 312, endPoint x: 567, endPoint y: 311, distance: 99.3
click at [567, 311] on td "Tringle < 400 cm" at bounding box center [557, 307] width 284 height 9
click at [472, 308] on td "Tringle < 400 cm" at bounding box center [557, 307] width 284 height 9
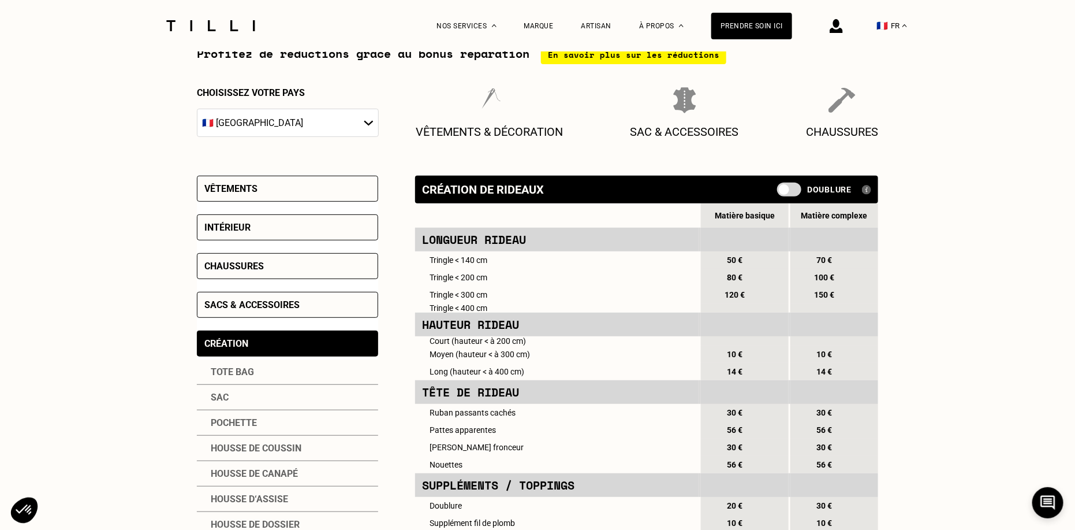
click at [462, 308] on td "Tringle < 400 cm" at bounding box center [557, 307] width 284 height 9
